Goal: Entertainment & Leisure: Consume media (video, audio)

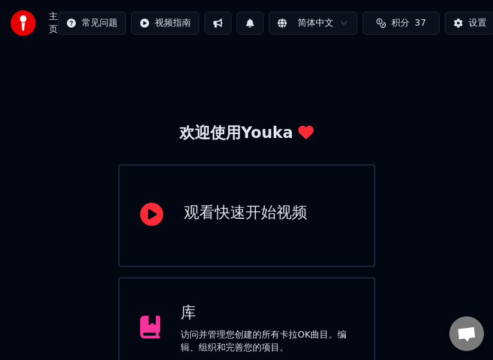
click at [265, 324] on div "库 访问并管理您创建的所有卡拉OK曲目。编辑、组织和完善您的项目。" at bounding box center [267, 328] width 173 height 51
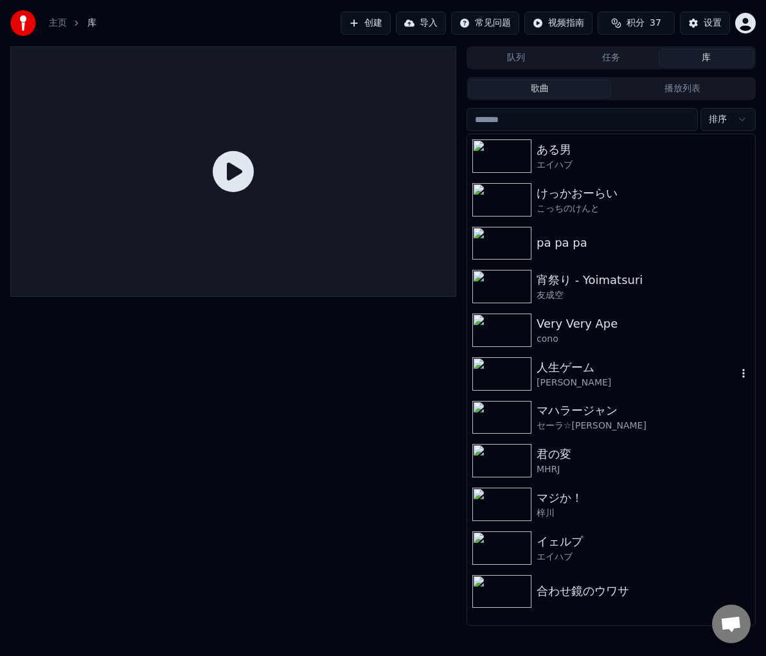
click at [561, 378] on div "[PERSON_NAME]" at bounding box center [636, 383] width 200 height 13
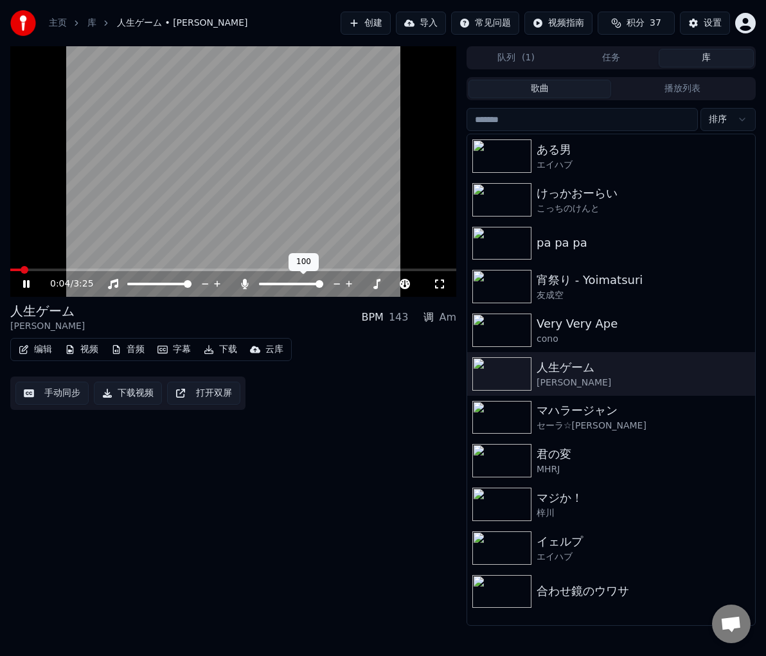
click at [323, 281] on span at bounding box center [319, 284] width 8 height 8
click at [67, 267] on video at bounding box center [233, 171] width 446 height 251
click at [73, 271] on span at bounding box center [233, 270] width 446 height 3
click at [26, 287] on icon at bounding box center [36, 284] width 30 height 10
click at [127, 281] on span at bounding box center [131, 284] width 8 height 8
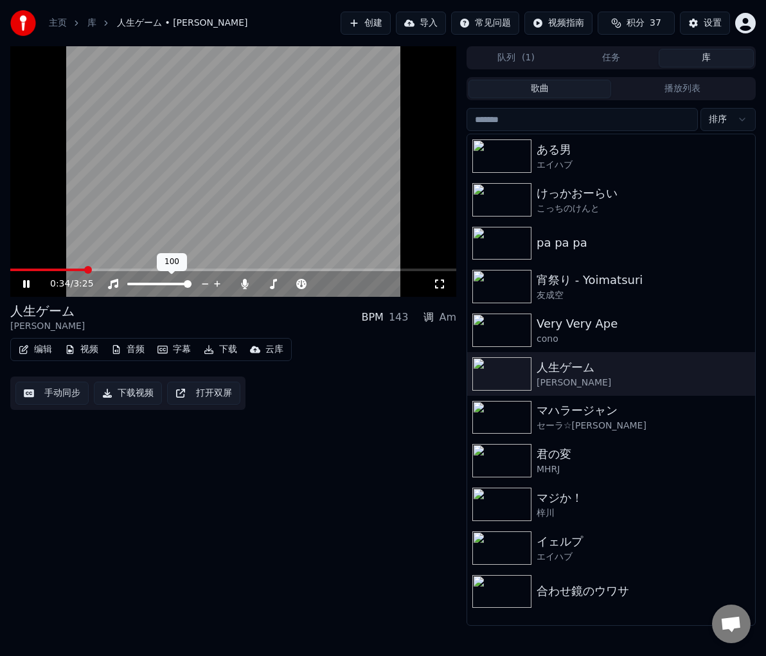
click at [191, 285] on span at bounding box center [159, 284] width 64 height 3
click at [273, 281] on div at bounding box center [302, 284] width 103 height 13
click at [323, 283] on span at bounding box center [291, 284] width 64 height 3
